Goal: Information Seeking & Learning: Learn about a topic

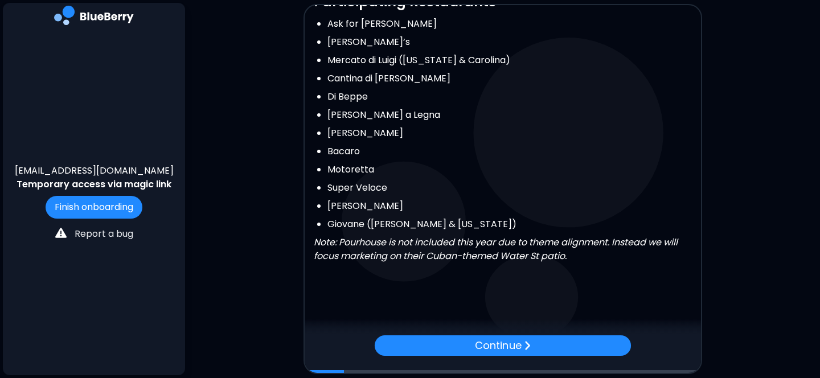
scroll to position [318, 0]
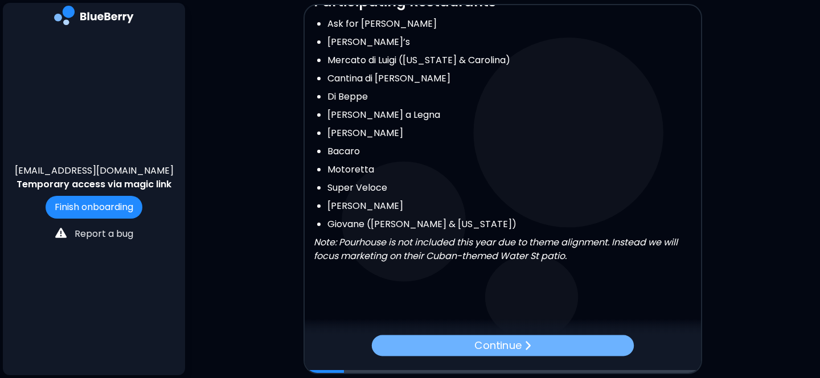
click at [487, 340] on p "Continue" at bounding box center [497, 346] width 47 height 17
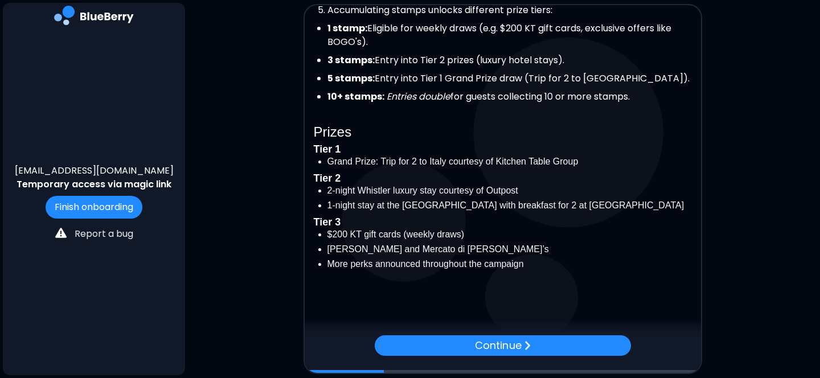
scroll to position [350, 0]
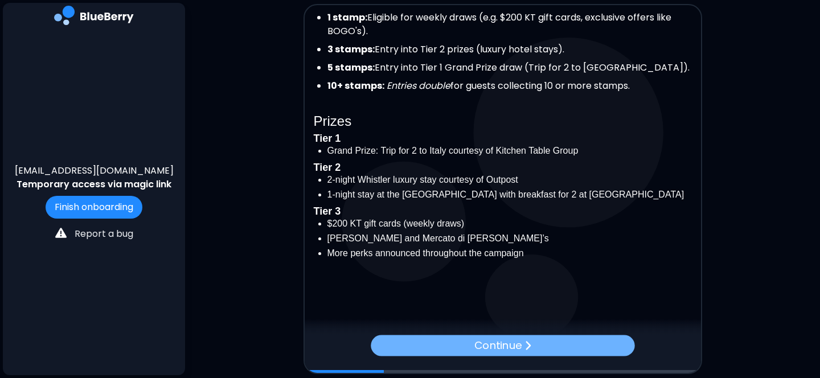
click at [510, 346] on p "Continue" at bounding box center [497, 346] width 47 height 17
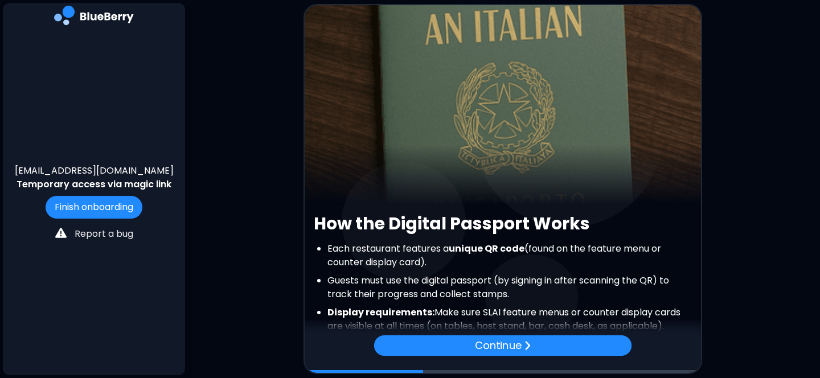
click at [510, 346] on p "Continue" at bounding box center [498, 346] width 46 height 16
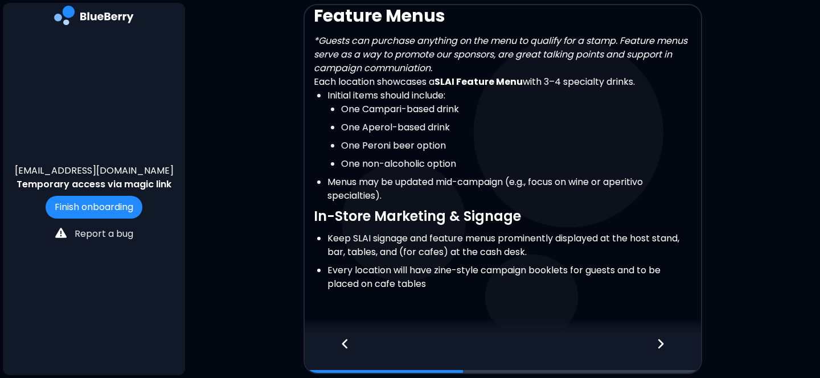
scroll to position [240, 0]
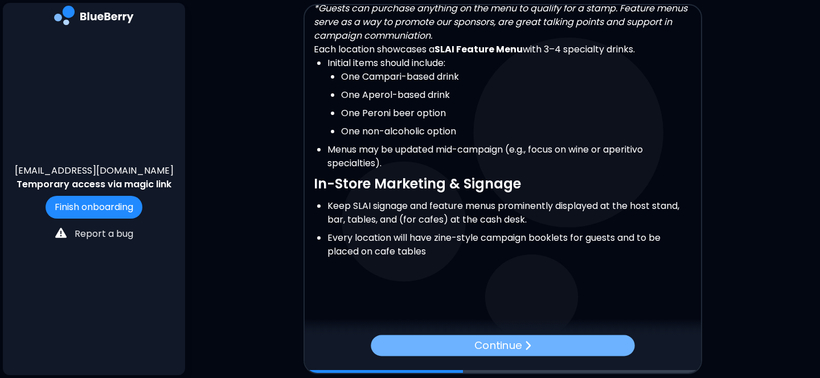
click at [495, 338] on p "Continue" at bounding box center [497, 346] width 47 height 17
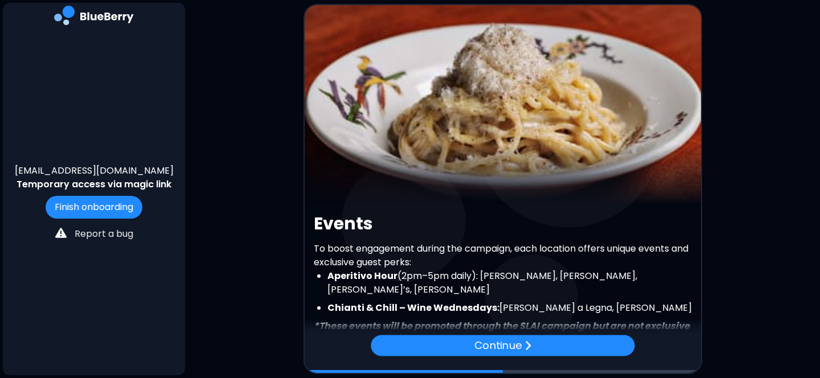
scroll to position [232, 0]
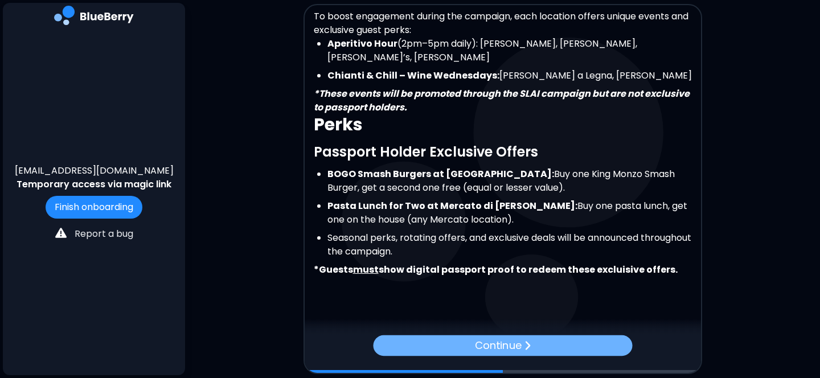
click at [482, 343] on p "Continue" at bounding box center [497, 346] width 47 height 16
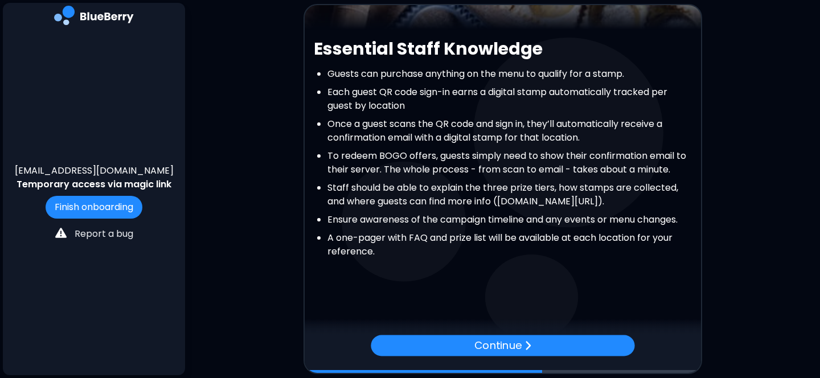
scroll to position [189, 0]
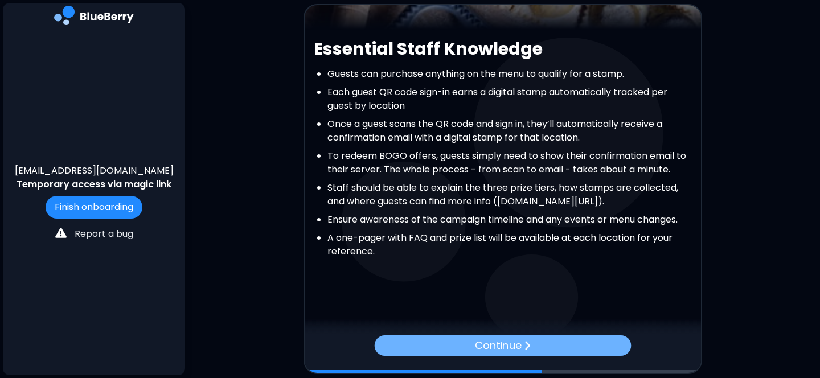
click at [475, 347] on p "Continue" at bounding box center [498, 346] width 46 height 16
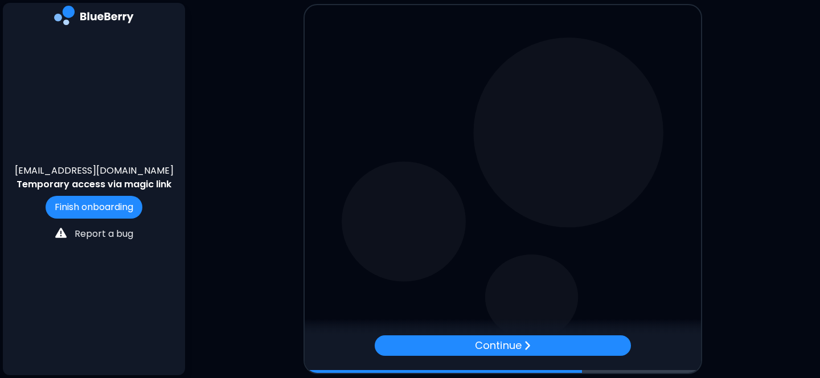
scroll to position [0, 0]
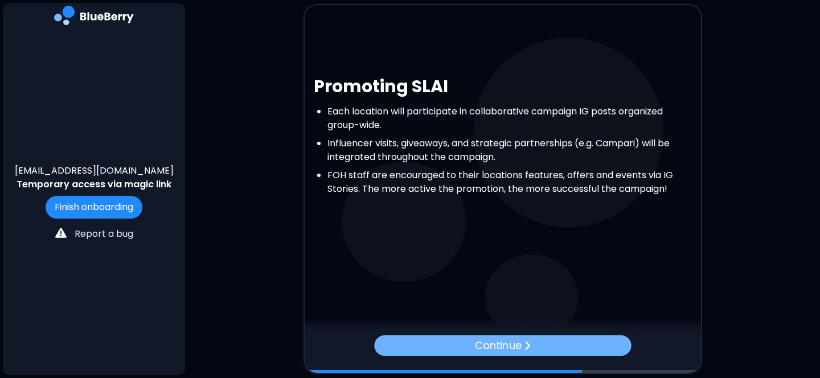
click at [482, 345] on p "Continue" at bounding box center [498, 346] width 46 height 16
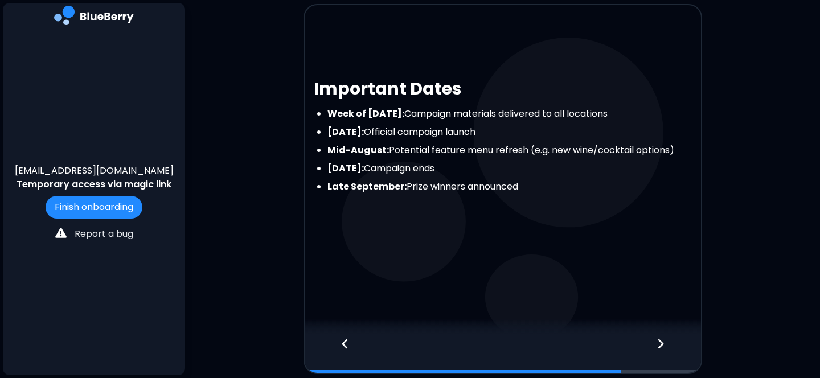
click at [657, 343] on icon at bounding box center [661, 344] width 8 height 13
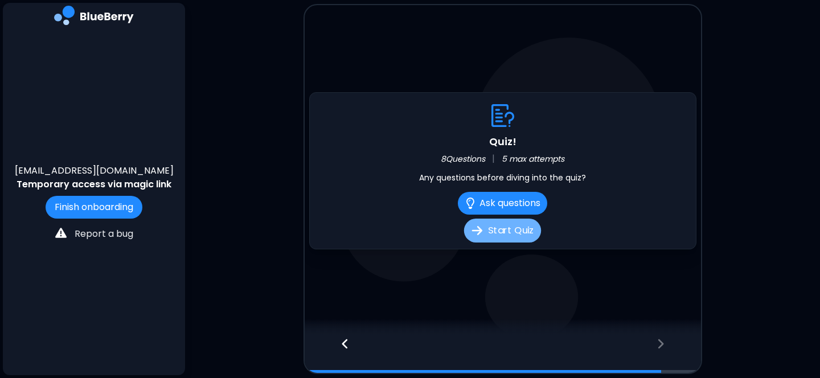
click at [510, 232] on button "Start Quiz" at bounding box center [502, 231] width 77 height 24
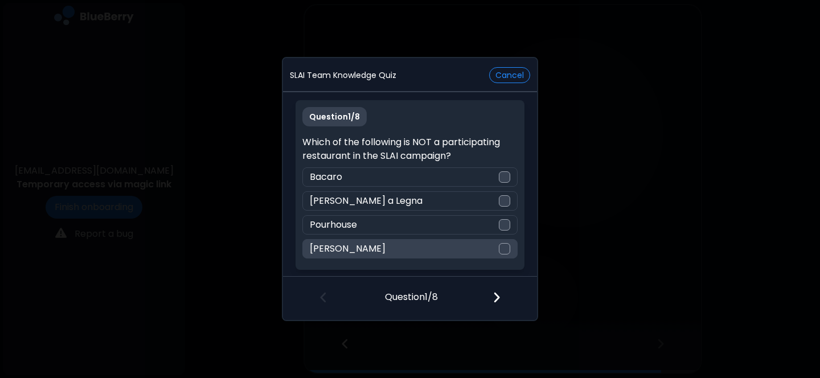
click at [363, 246] on div "[PERSON_NAME]" at bounding box center [409, 248] width 215 height 19
click at [497, 296] on img at bounding box center [497, 297] width 8 height 13
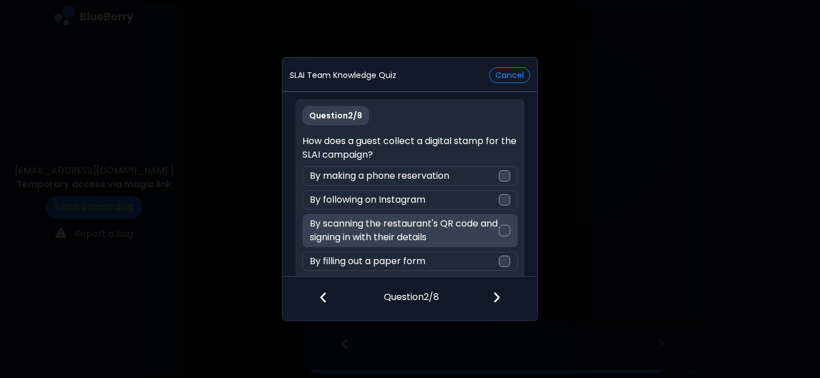
scroll to position [10, 0]
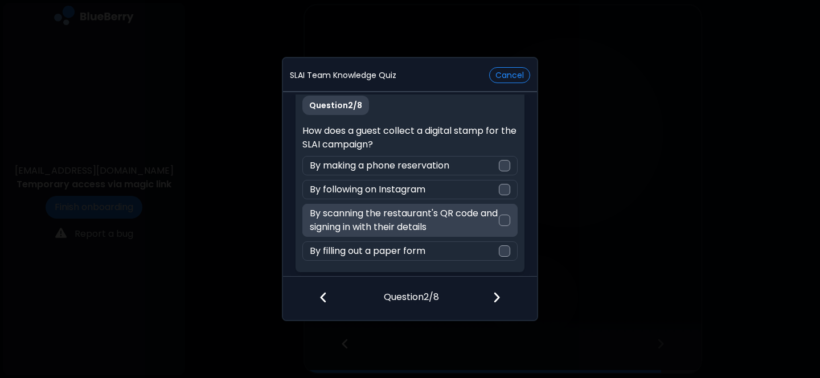
click at [432, 214] on p "By scanning the restaurant's QR code and signing in with their details" at bounding box center [404, 220] width 189 height 27
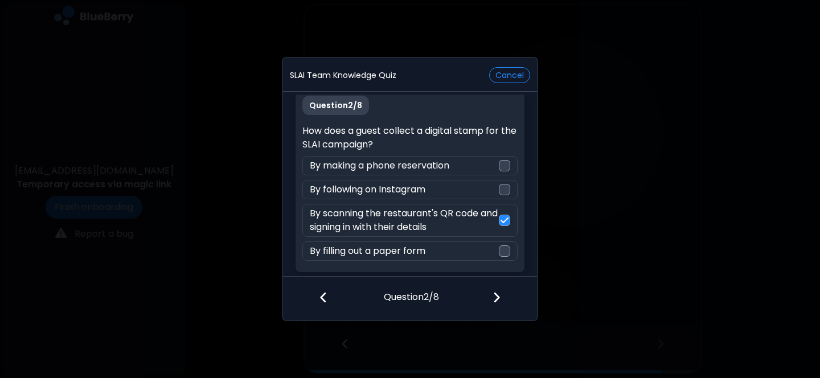
click at [497, 294] on img at bounding box center [497, 297] width 8 height 13
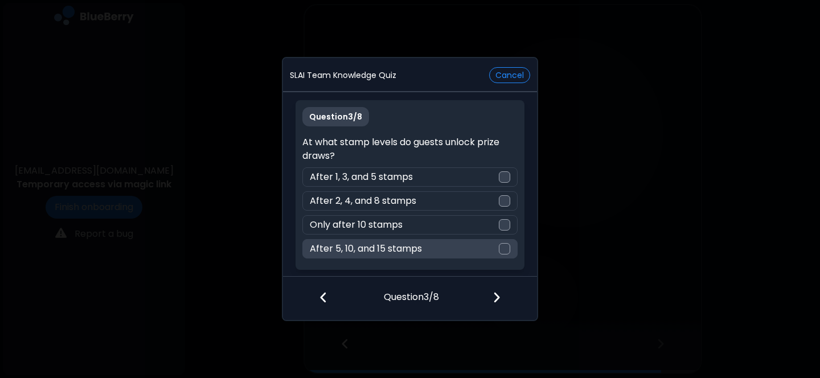
click at [452, 244] on div "After 5, 10, and 15 stamps" at bounding box center [409, 248] width 215 height 19
click at [493, 301] on img at bounding box center [497, 297] width 8 height 13
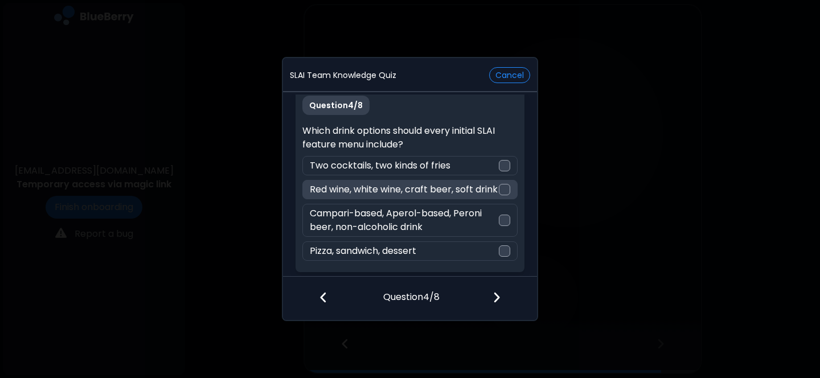
scroll to position [24, 0]
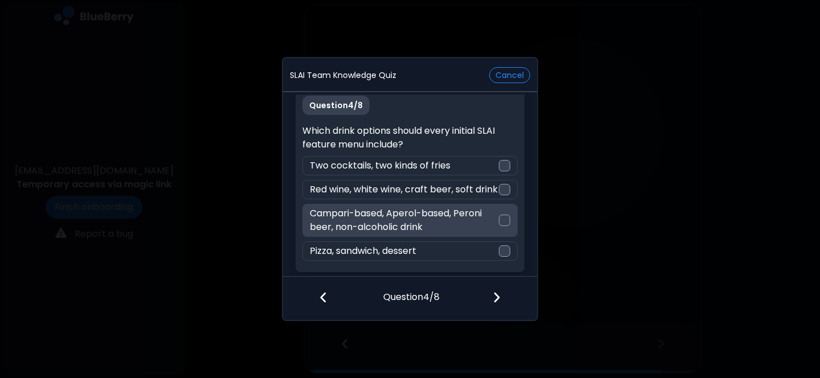
click at [474, 223] on p "Campari-based, Aperol-based, Peroni beer, non-alcoholic drink" at bounding box center [404, 220] width 189 height 27
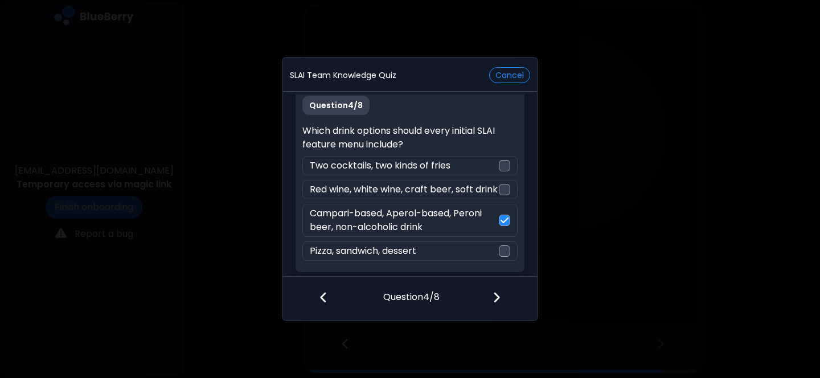
click at [497, 296] on img at bounding box center [497, 297] width 8 height 13
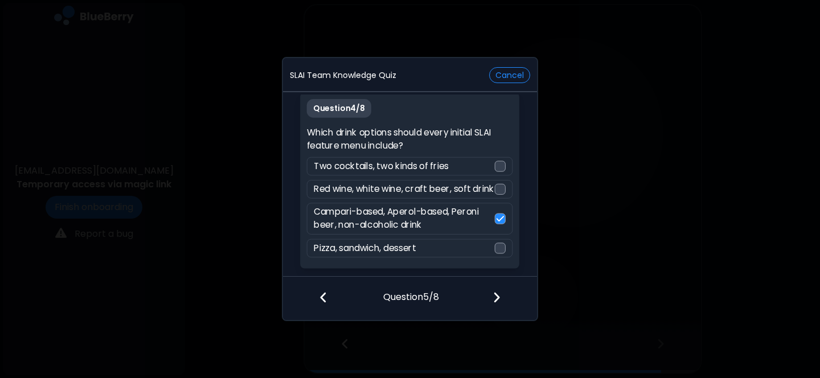
scroll to position [0, 0]
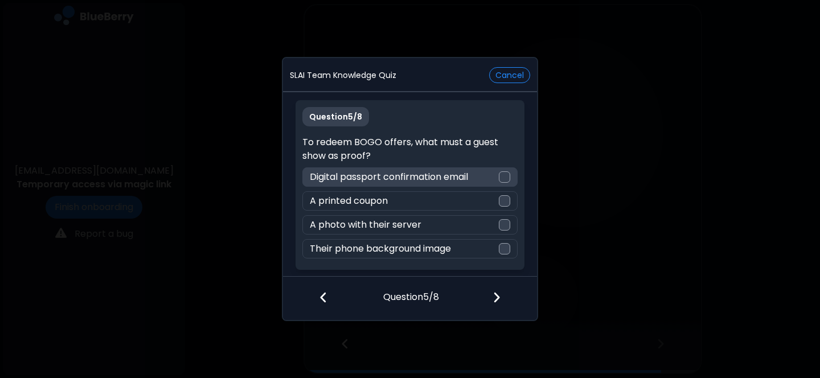
click at [492, 171] on div "Digital passport confirmation email" at bounding box center [409, 176] width 215 height 19
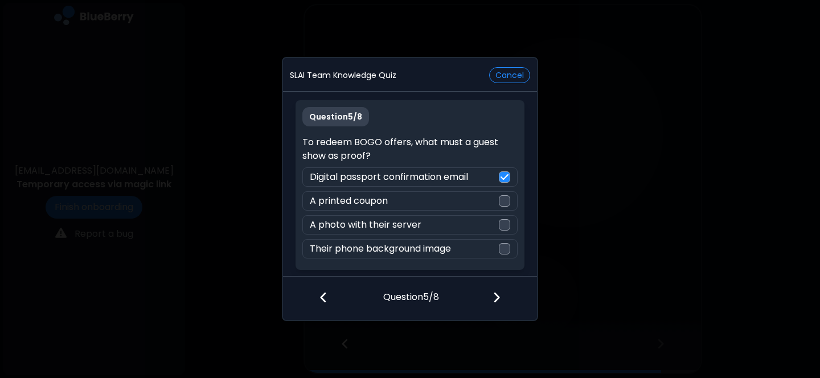
click at [500, 307] on div at bounding box center [503, 298] width 67 height 42
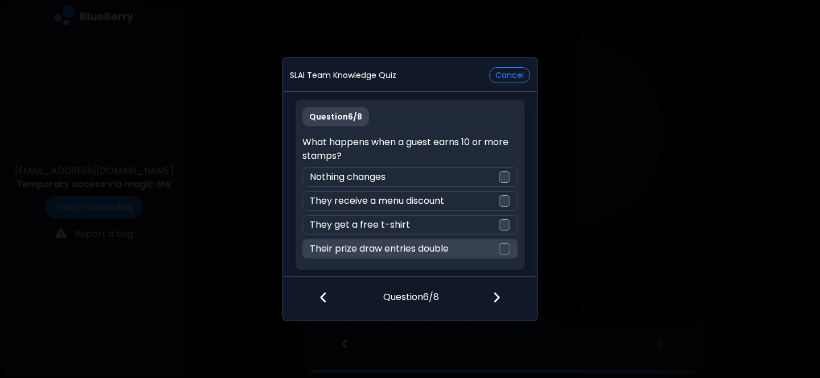
click at [450, 246] on div "Their prize draw entries double" at bounding box center [409, 248] width 215 height 19
click at [493, 300] on img at bounding box center [497, 297] width 8 height 13
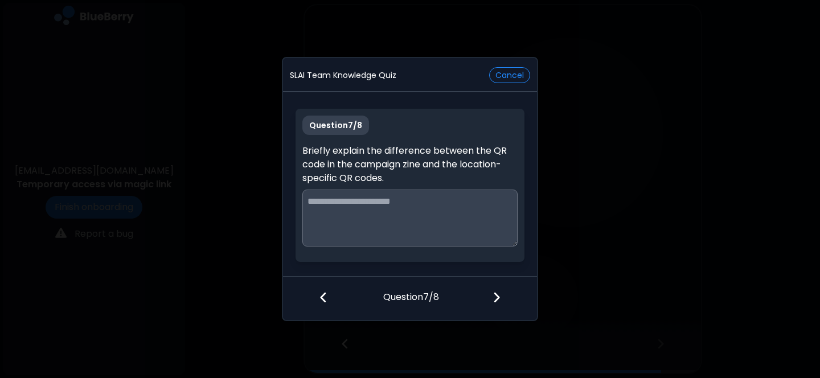
click at [445, 207] on textarea at bounding box center [409, 218] width 215 height 57
type textarea "*"
type textarea "**********"
click at [490, 297] on div at bounding box center [503, 298] width 67 height 42
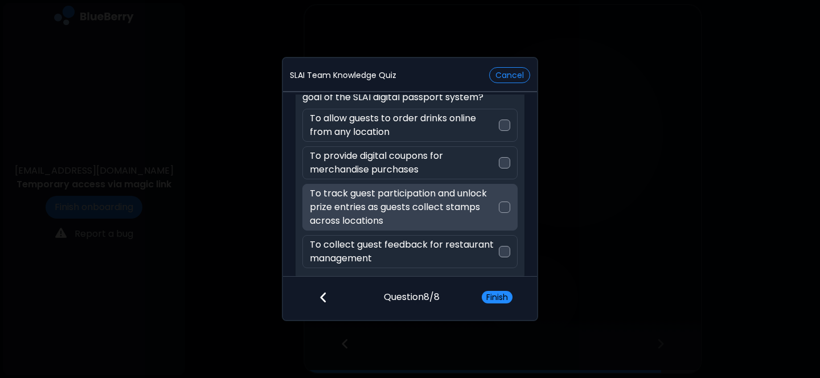
scroll to position [65, 0]
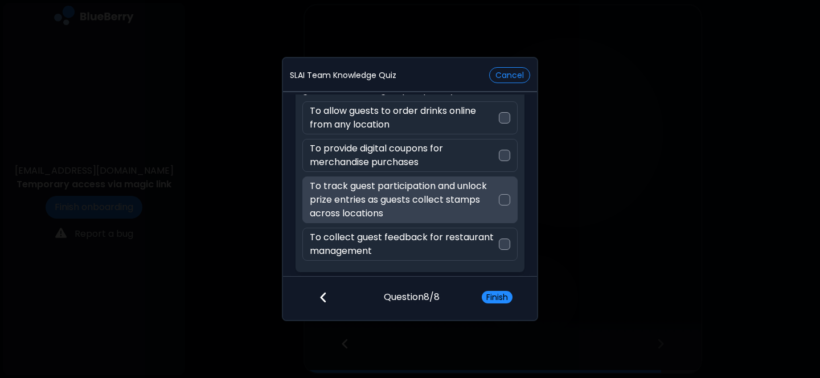
click at [432, 202] on p "To track guest participation and unlock prize entries as guests collect stamps …" at bounding box center [404, 199] width 189 height 41
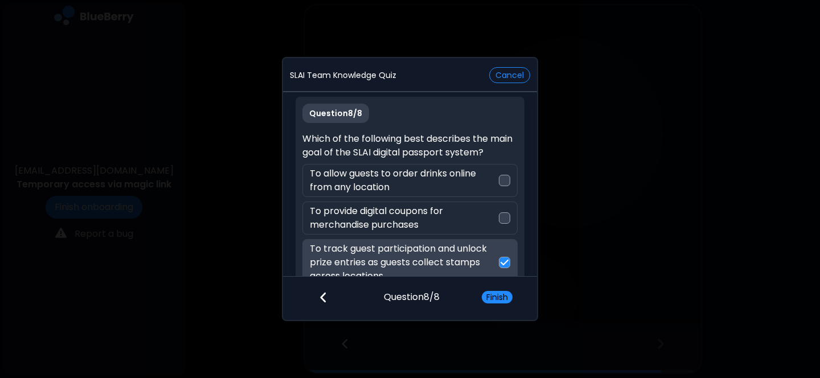
scroll to position [4, 0]
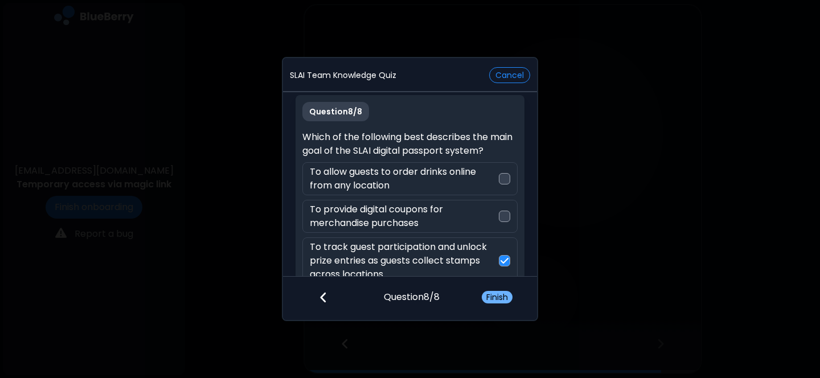
click at [494, 294] on button "Finish" at bounding box center [497, 297] width 31 height 13
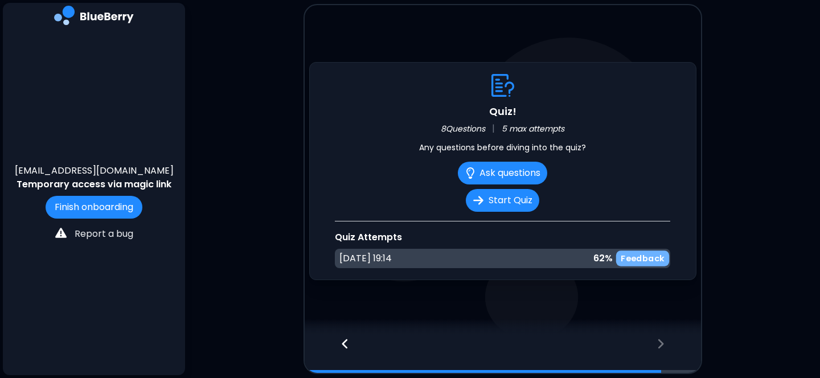
click at [647, 257] on p "Feedback" at bounding box center [643, 258] width 44 height 11
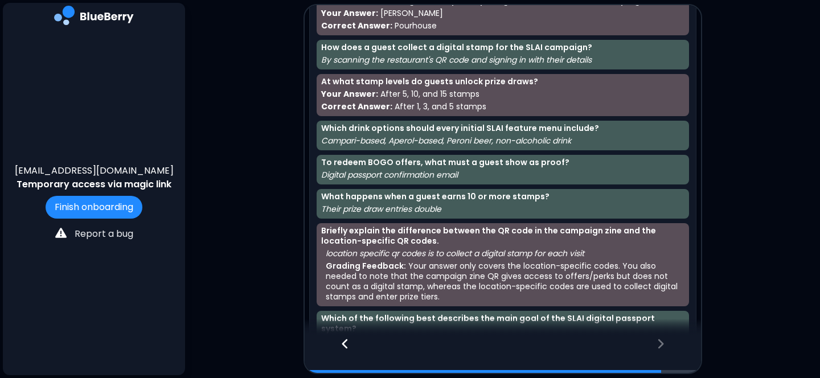
scroll to position [0, 0]
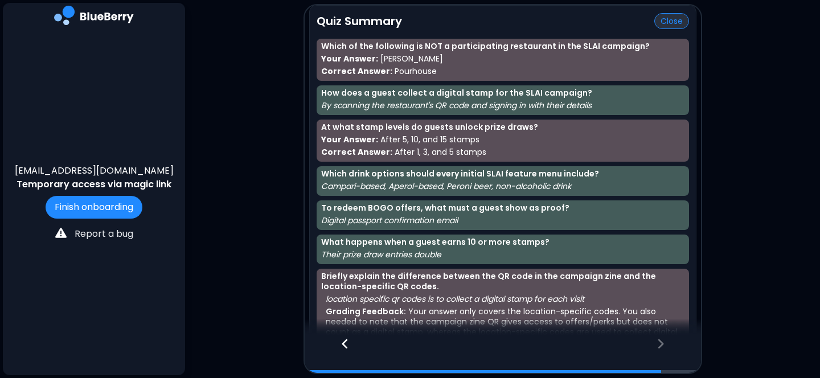
click at [668, 21] on button "Close" at bounding box center [671, 21] width 35 height 16
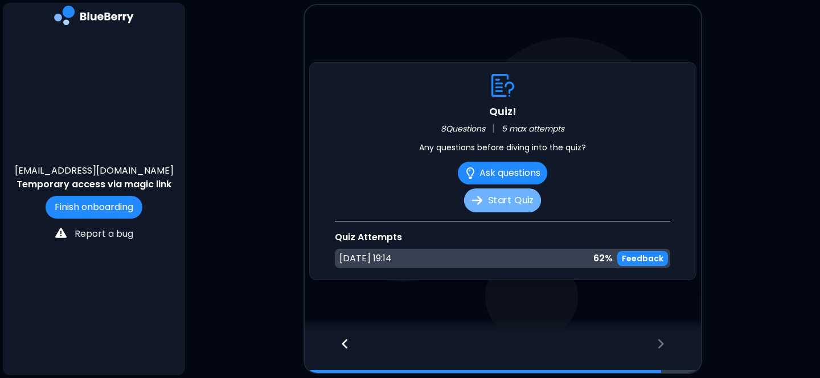
click at [514, 205] on button "Start Quiz" at bounding box center [502, 201] width 77 height 24
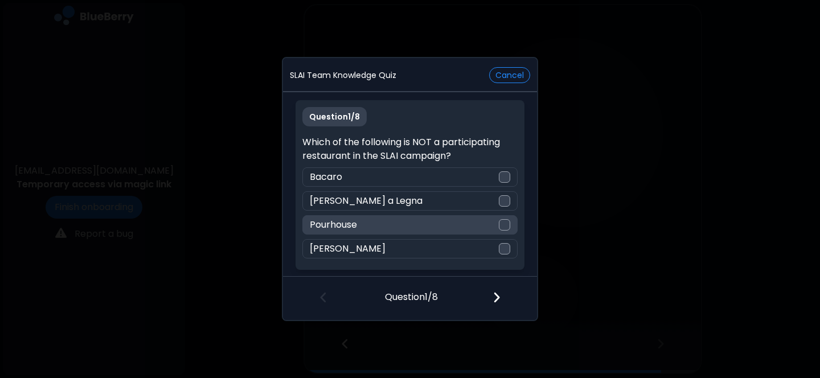
click at [462, 222] on div "Pourhouse" at bounding box center [409, 224] width 215 height 19
click at [501, 297] on div at bounding box center [503, 298] width 67 height 42
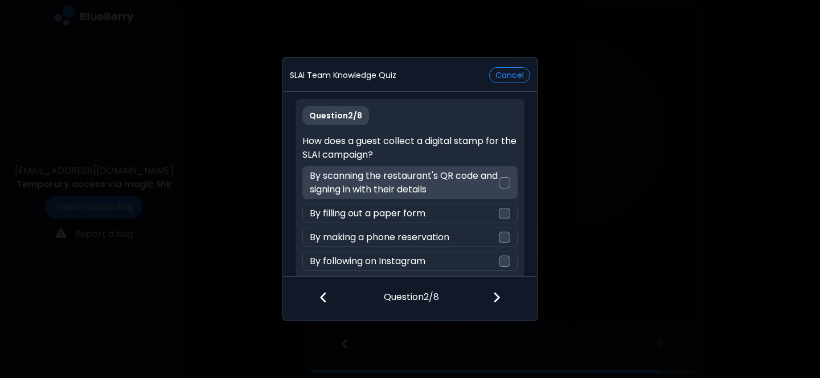
click at [470, 174] on p "By scanning the restaurant's QR code and signing in with their details" at bounding box center [404, 182] width 189 height 27
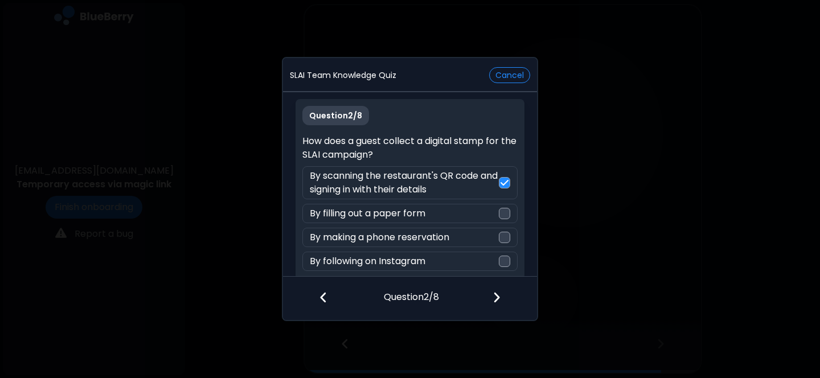
click at [496, 306] on div at bounding box center [503, 298] width 67 height 42
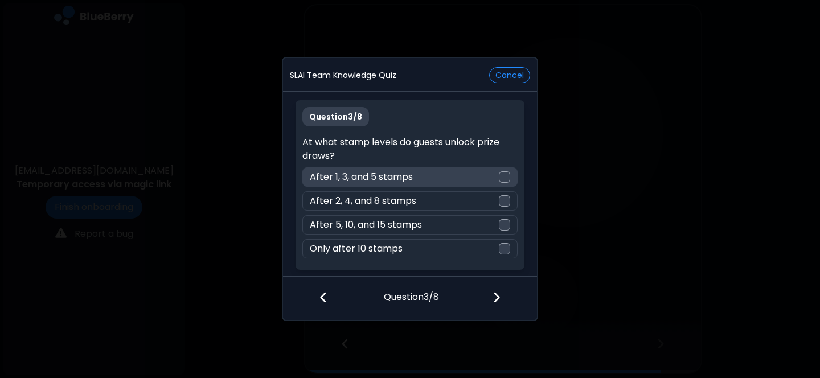
click at [443, 174] on div "After 1, 3, and 5 stamps" at bounding box center [409, 176] width 215 height 19
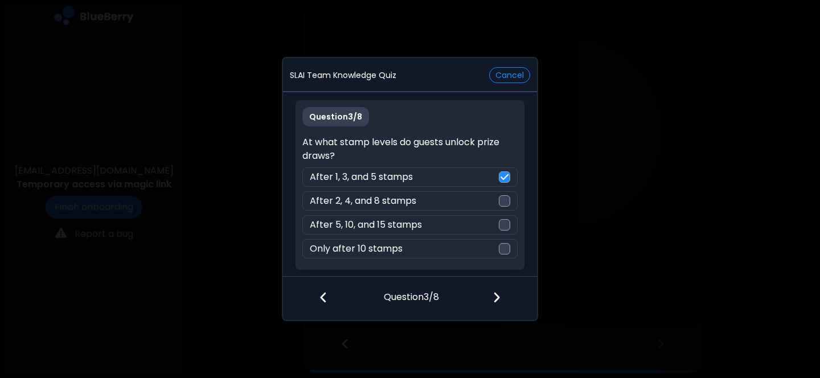
click at [490, 302] on div at bounding box center [503, 298] width 67 height 42
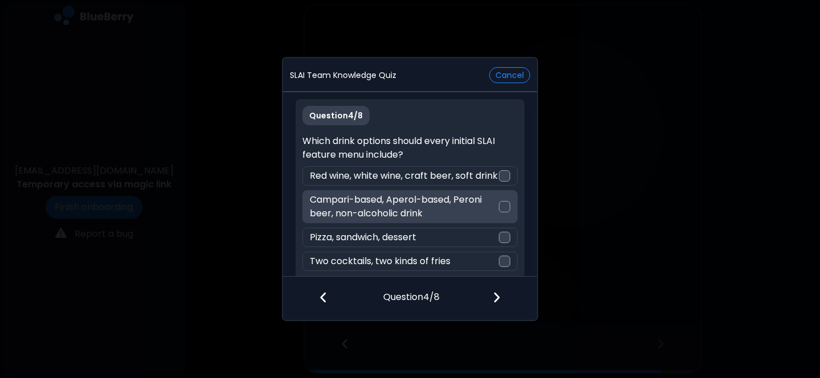
click at [436, 220] on p "Campari-based, Aperol-based, Peroni beer, non-alcoholic drink" at bounding box center [404, 206] width 189 height 27
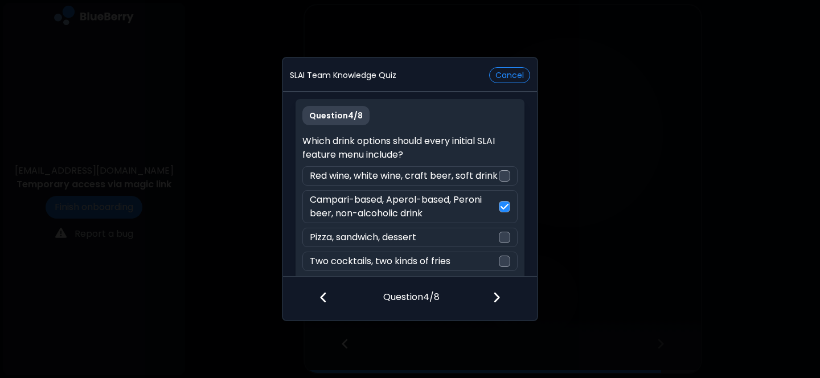
click at [496, 298] on img at bounding box center [497, 297] width 8 height 13
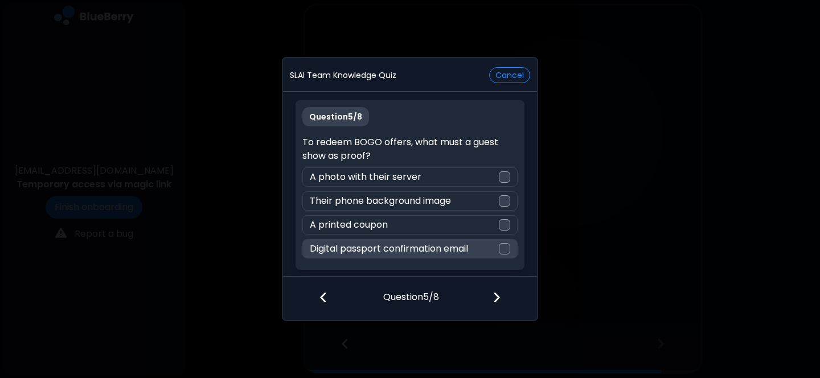
click at [493, 252] on div "Digital passport confirmation email" at bounding box center [409, 248] width 215 height 19
click at [489, 309] on div at bounding box center [503, 298] width 67 height 42
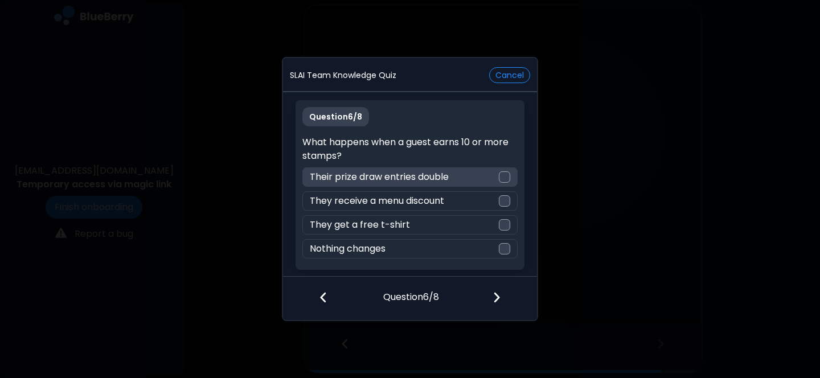
click at [474, 179] on div "Their prize draw entries double" at bounding box center [409, 176] width 215 height 19
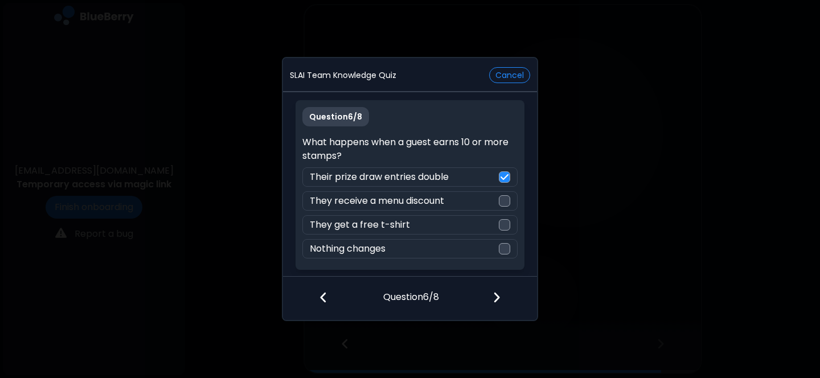
click at [504, 295] on div at bounding box center [503, 298] width 67 height 42
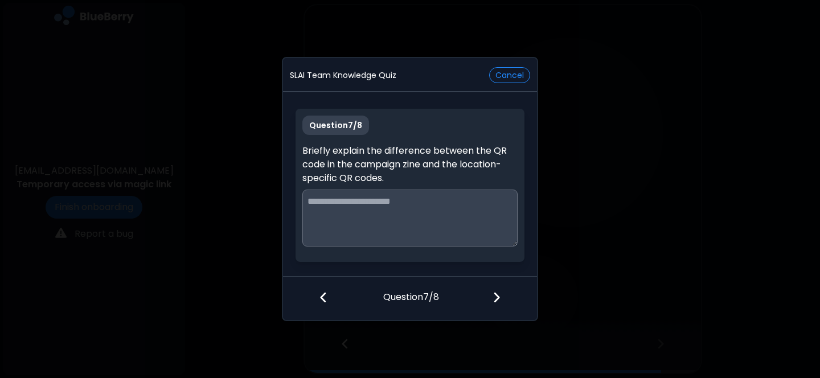
click at [460, 199] on textarea at bounding box center [409, 218] width 215 height 57
type textarea "**********"
click at [495, 298] on img at bounding box center [497, 297] width 8 height 13
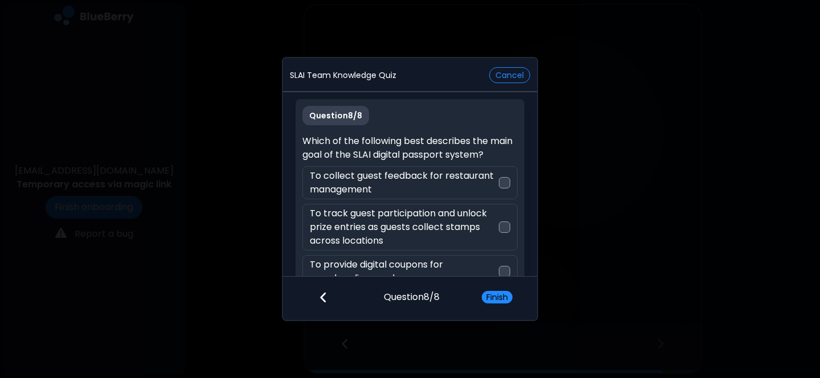
click at [495, 298] on button "Finish" at bounding box center [497, 297] width 31 height 13
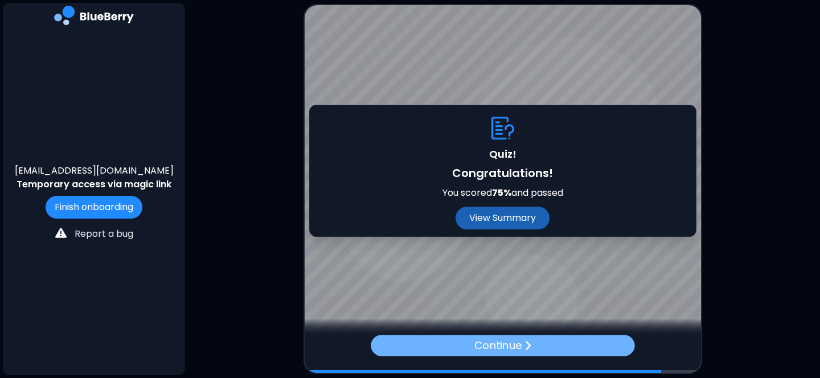
click at [479, 346] on p "Continue" at bounding box center [497, 346] width 47 height 17
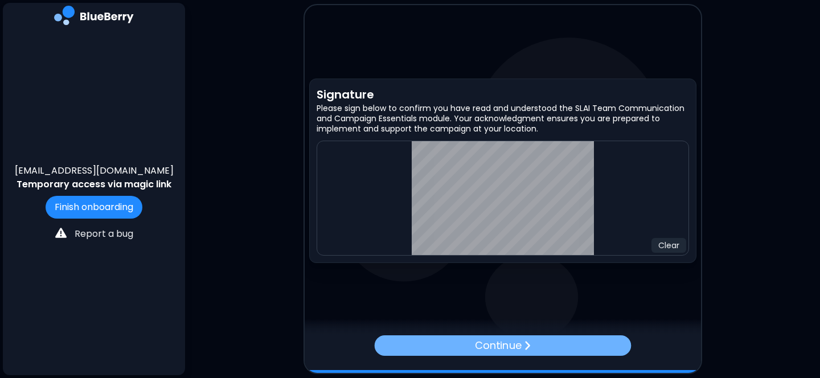
click at [521, 347] on p "Continue" at bounding box center [498, 346] width 46 height 16
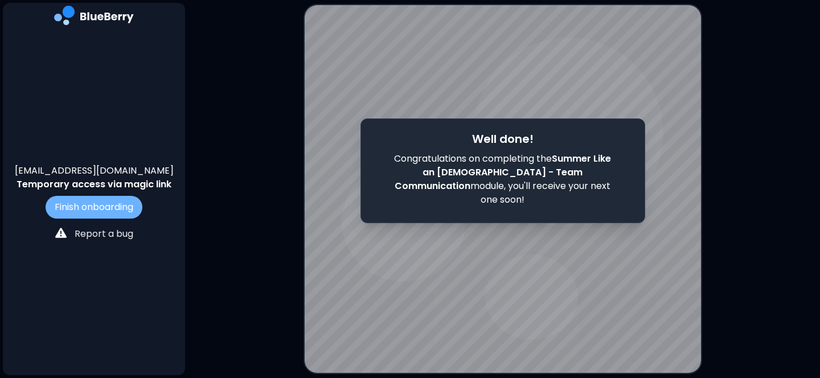
click at [100, 210] on button "Finish onboarding" at bounding box center [94, 207] width 97 height 23
